Goal: Navigation & Orientation: Go to known website

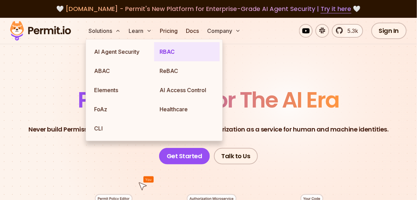
click at [184, 50] on link "RBAC" at bounding box center [186, 51] width 65 height 19
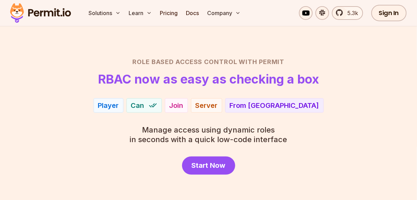
scroll to position [55, 0]
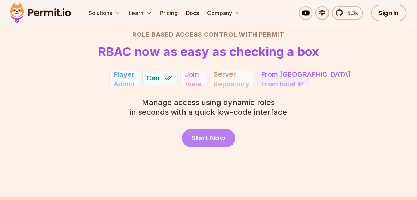
click at [216, 145] on link "Start Now" at bounding box center [208, 138] width 53 height 18
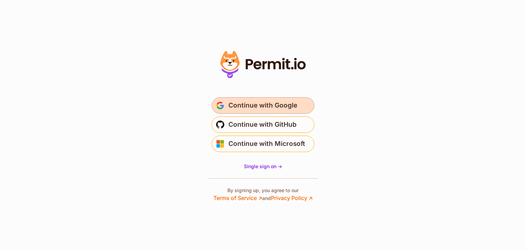
click at [244, 105] on span "Continue with Google" at bounding box center [263, 105] width 69 height 11
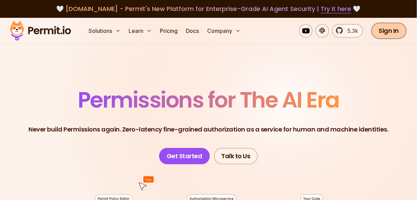
click at [393, 32] on link "Sign In" at bounding box center [388, 31] width 35 height 16
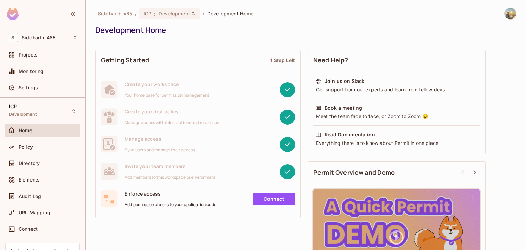
scroll to position [59, 0]
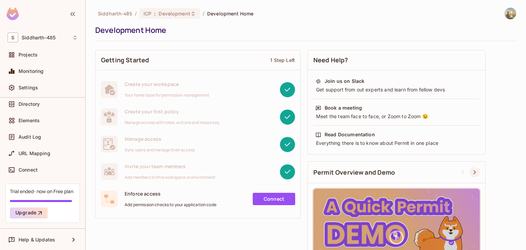
click at [475, 174] on icon at bounding box center [475, 172] width 8 height 8
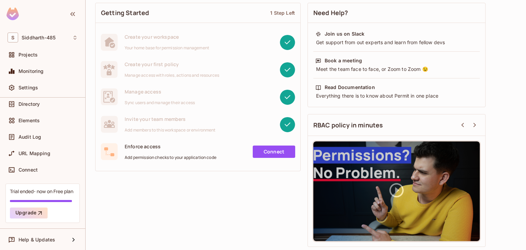
scroll to position [0, 0]
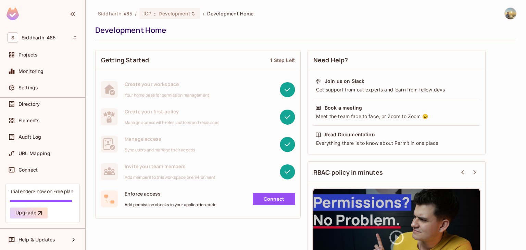
click at [505, 10] on img at bounding box center [510, 13] width 11 height 11
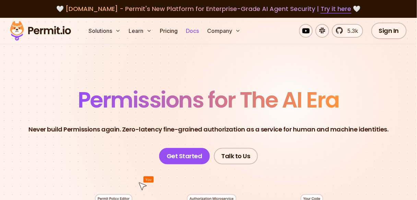
click at [191, 28] on link "Docs" at bounding box center [192, 31] width 19 height 14
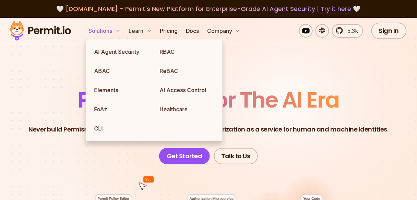
click at [112, 33] on button "Solutions" at bounding box center [104, 31] width 37 height 14
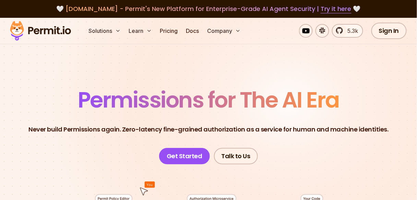
click at [45, 34] on img at bounding box center [40, 30] width 67 height 23
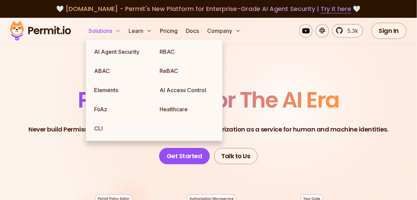
click at [111, 32] on button "Solutions" at bounding box center [104, 31] width 37 height 14
